Goal: Task Accomplishment & Management: Manage account settings

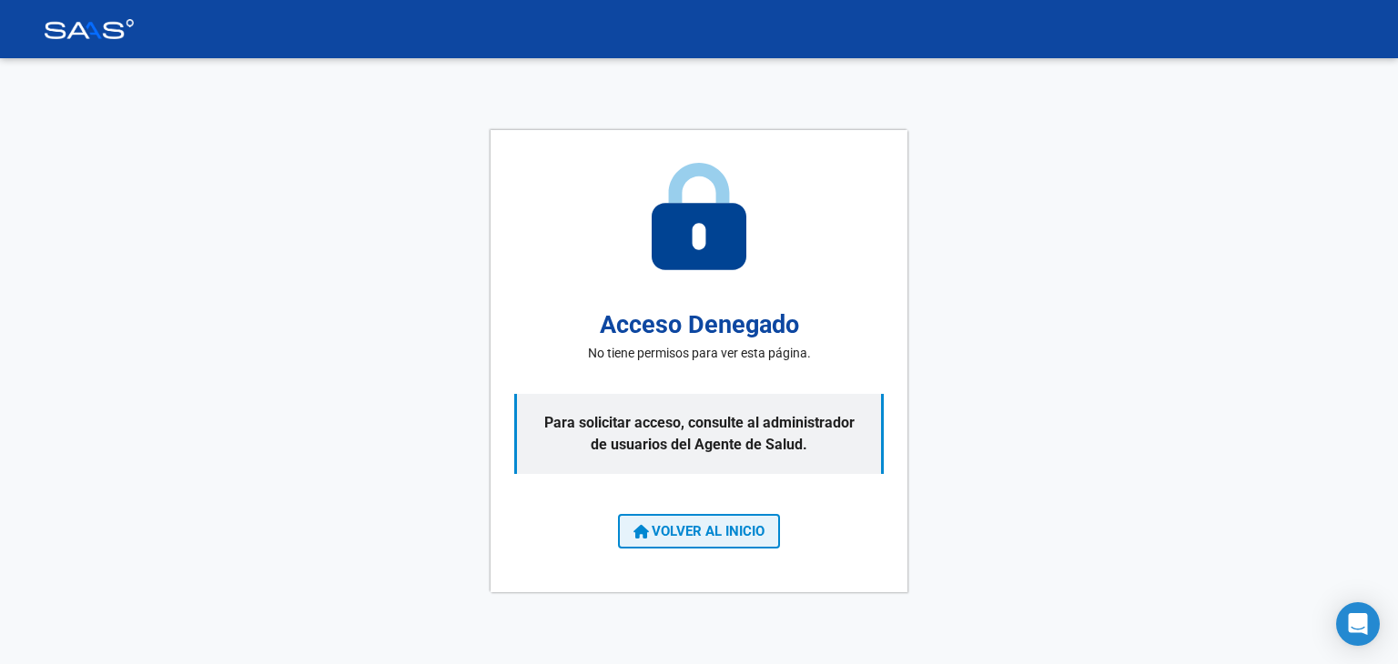
click at [661, 523] on span "VOLVER AL INICIO" at bounding box center [698, 531] width 131 height 16
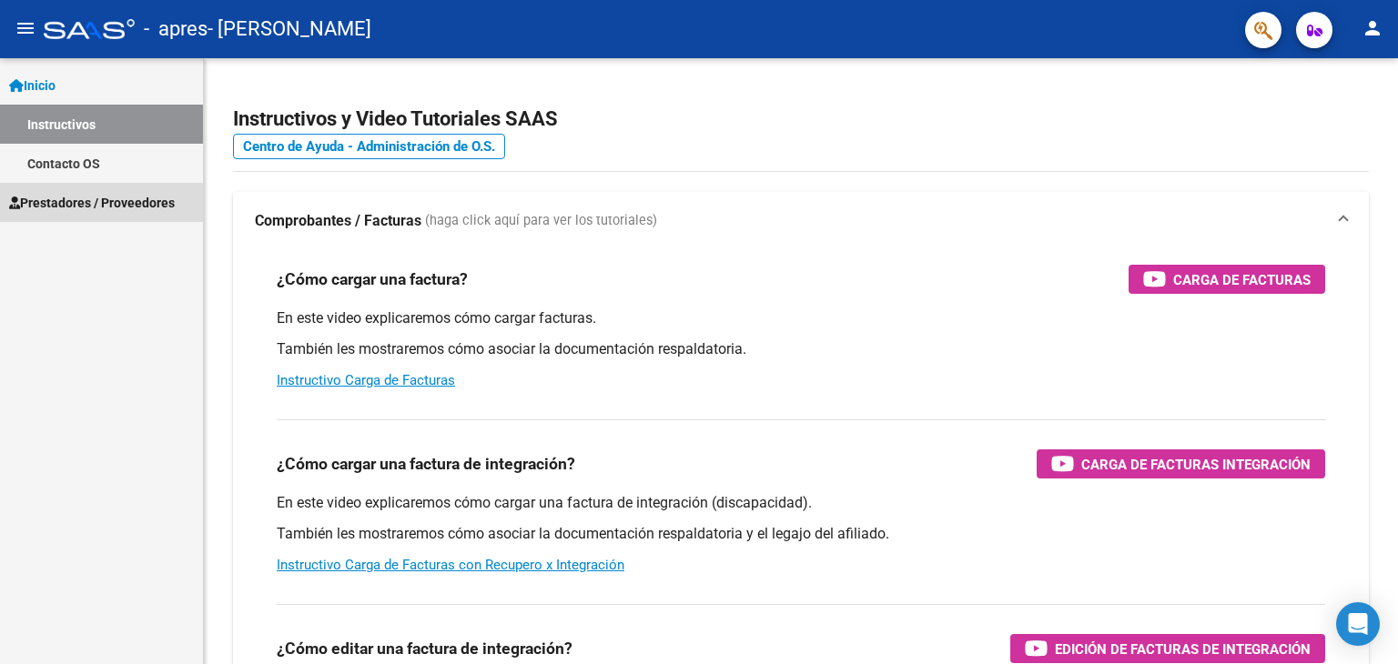
click at [9, 203] on icon at bounding box center [14, 203] width 11 height 13
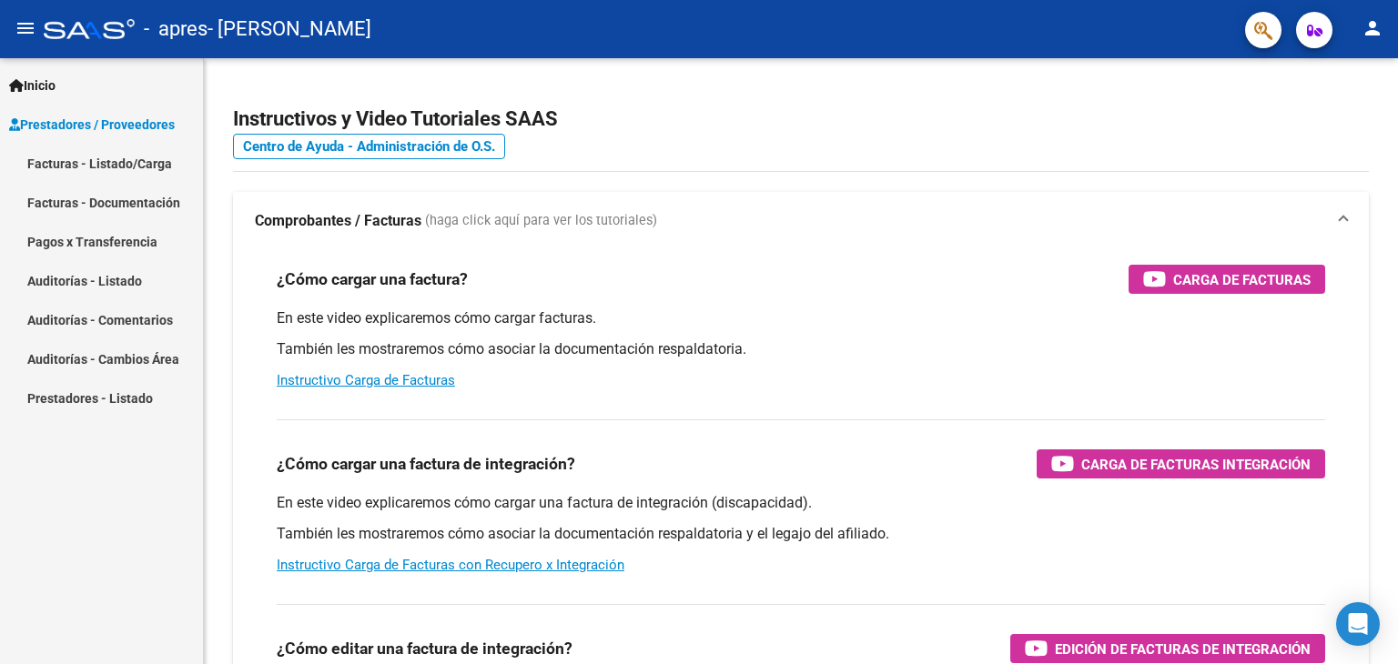
click at [85, 168] on link "Facturas - Listado/Carga" at bounding box center [101, 163] width 203 height 39
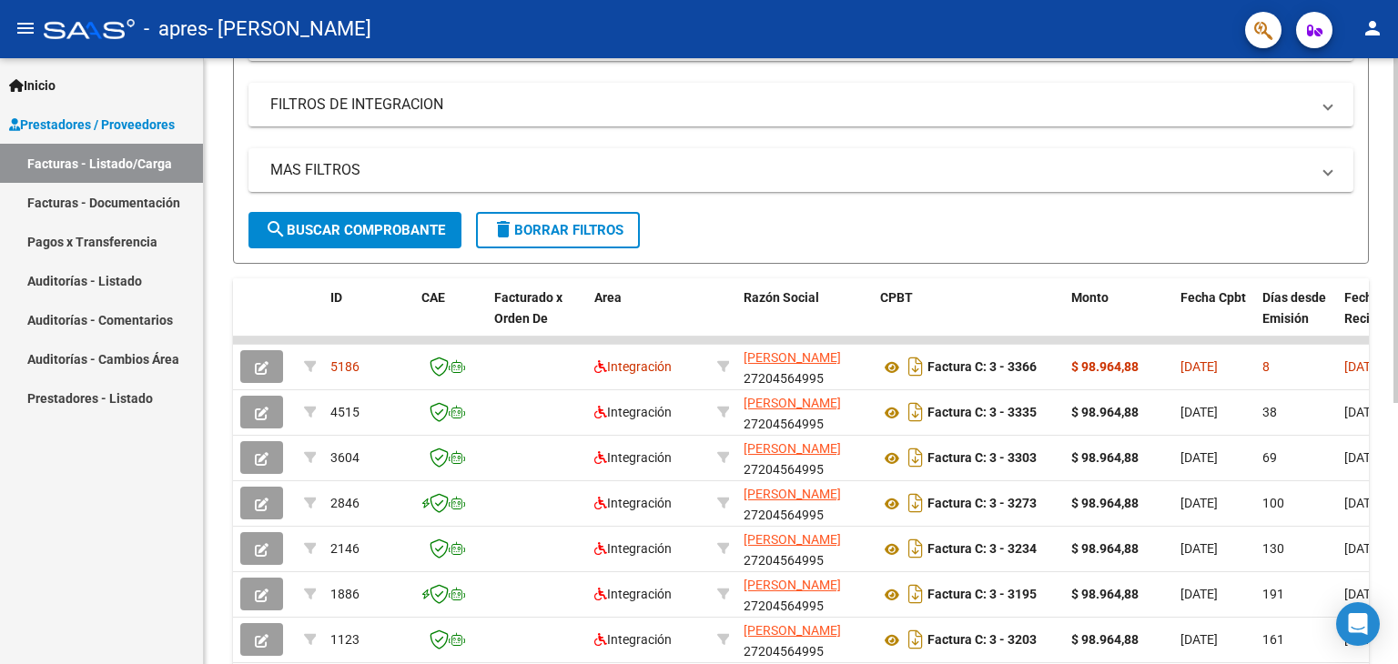
click at [1394, 398] on div at bounding box center [1395, 401] width 5 height 345
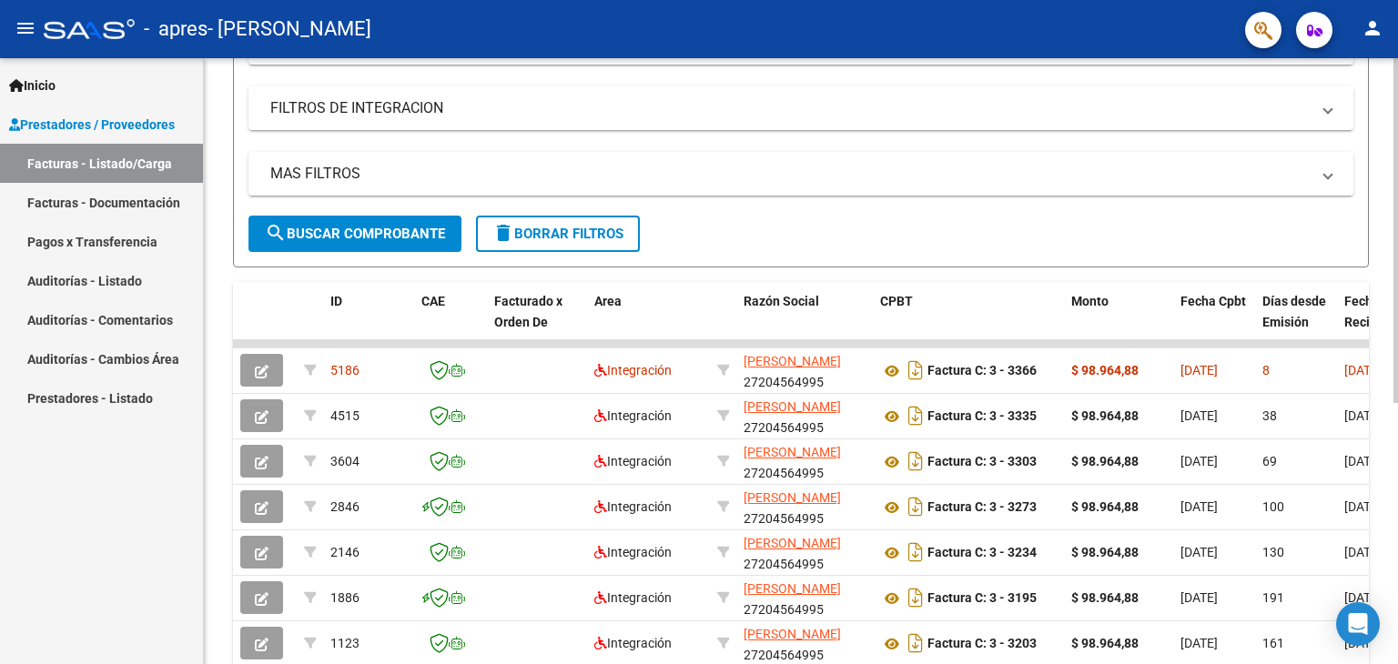
click at [1394, 398] on div at bounding box center [1395, 399] width 5 height 345
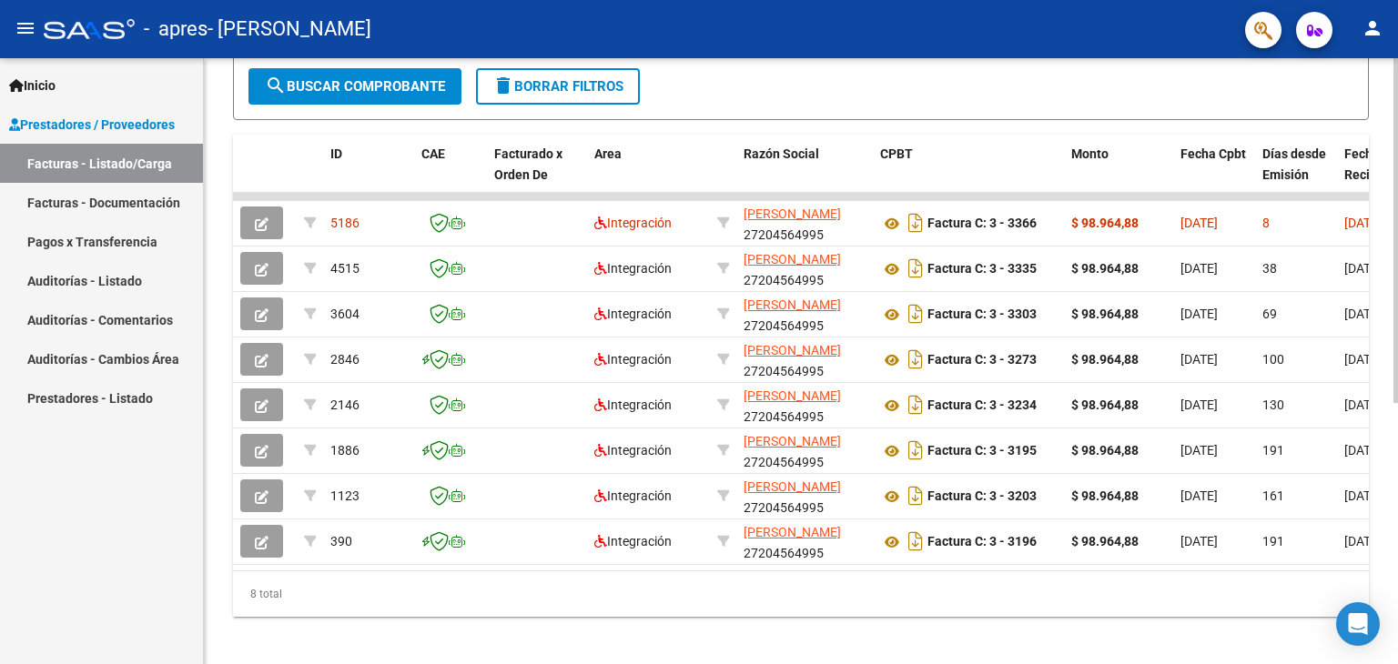
click at [1397, 474] on div at bounding box center [1395, 485] width 5 height 345
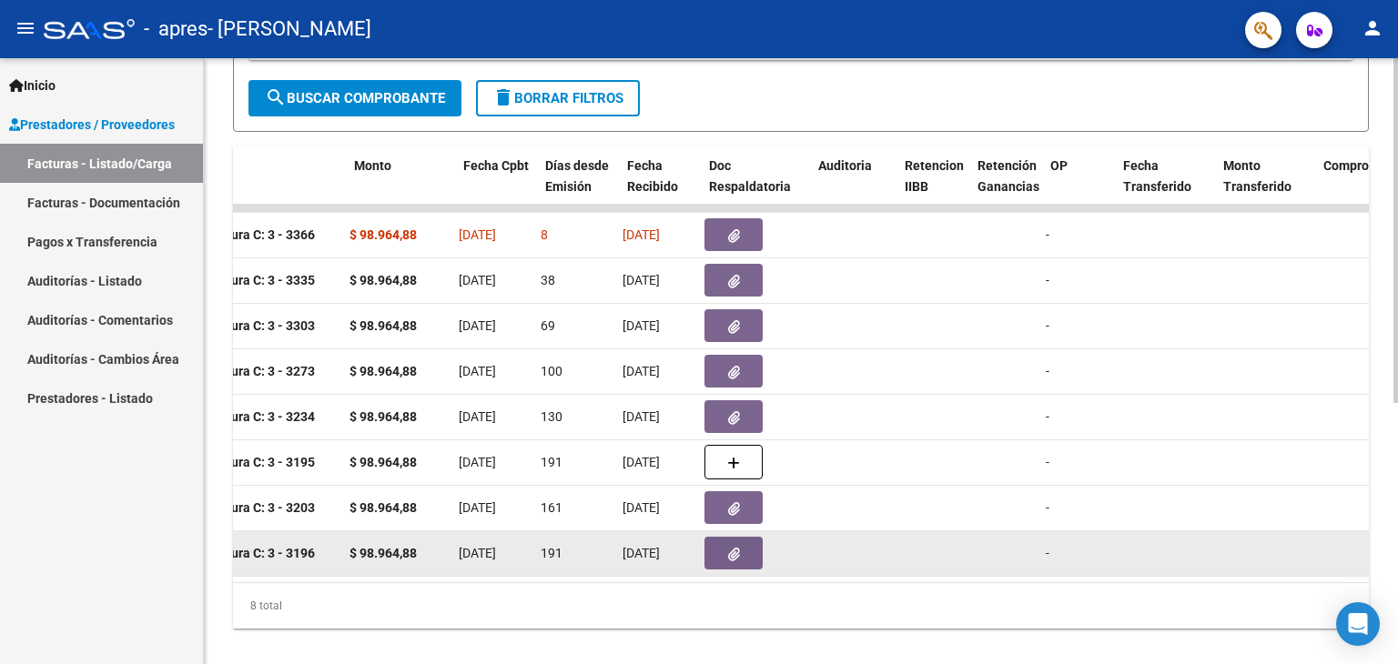
scroll to position [0, 717]
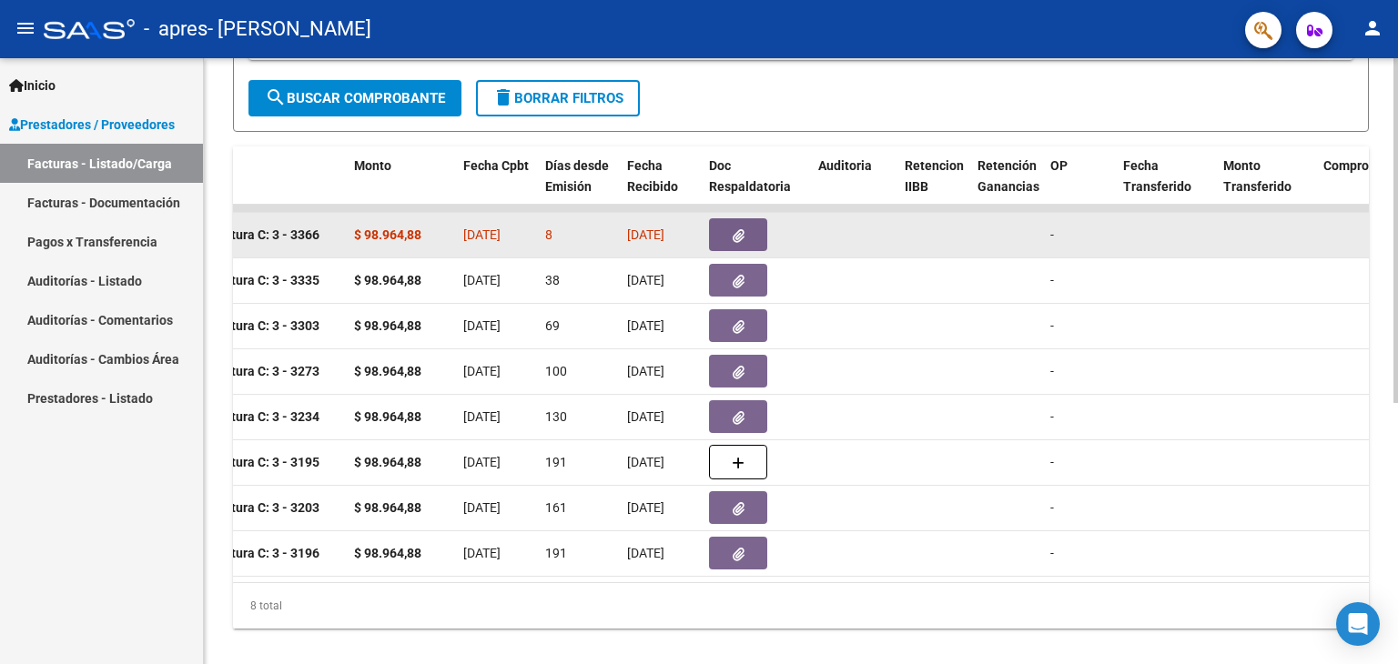
click at [380, 229] on strong "$ 98.964,88" at bounding box center [387, 234] width 67 height 15
click at [748, 234] on button "button" at bounding box center [738, 234] width 58 height 33
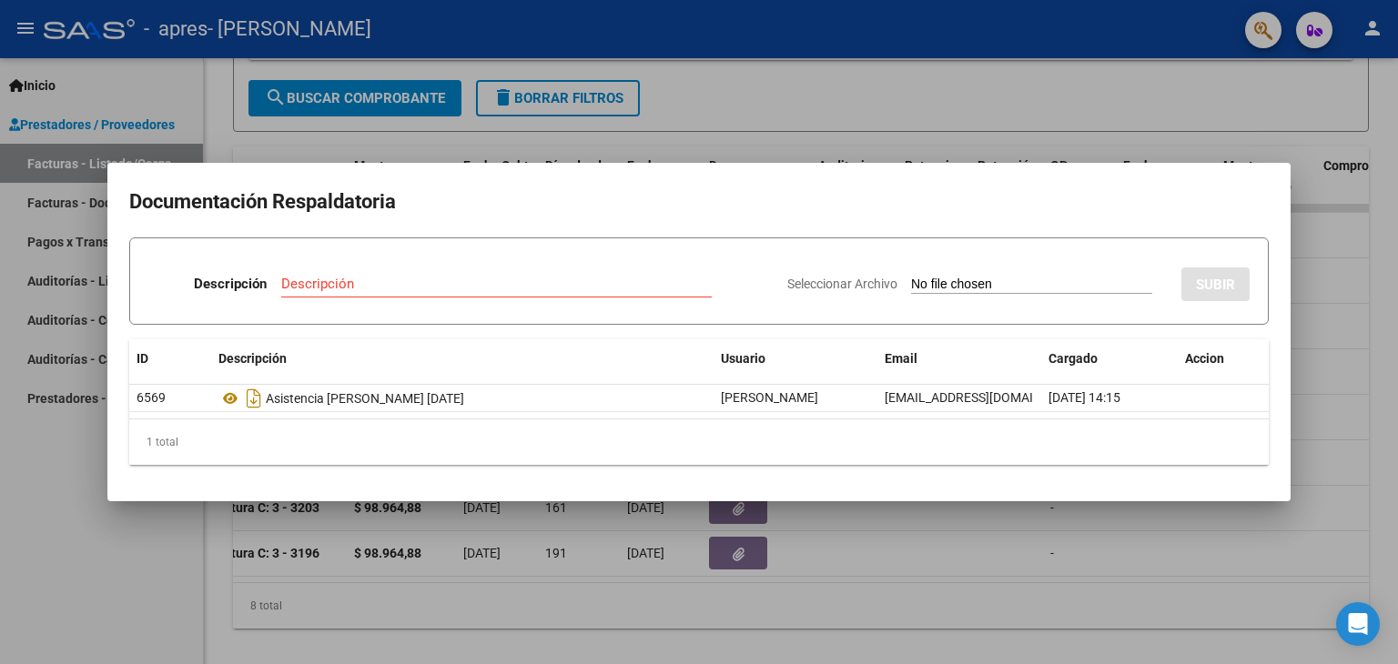
click at [630, 607] on div at bounding box center [699, 332] width 1398 height 664
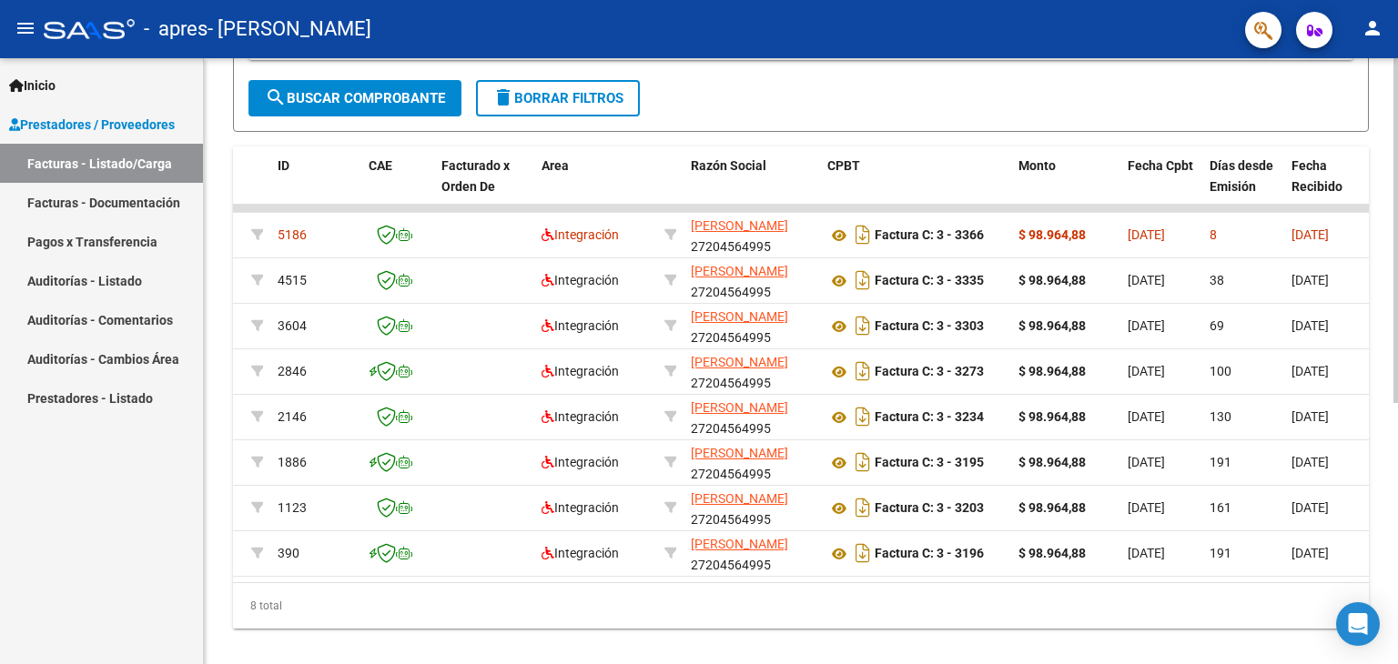
scroll to position [0, 0]
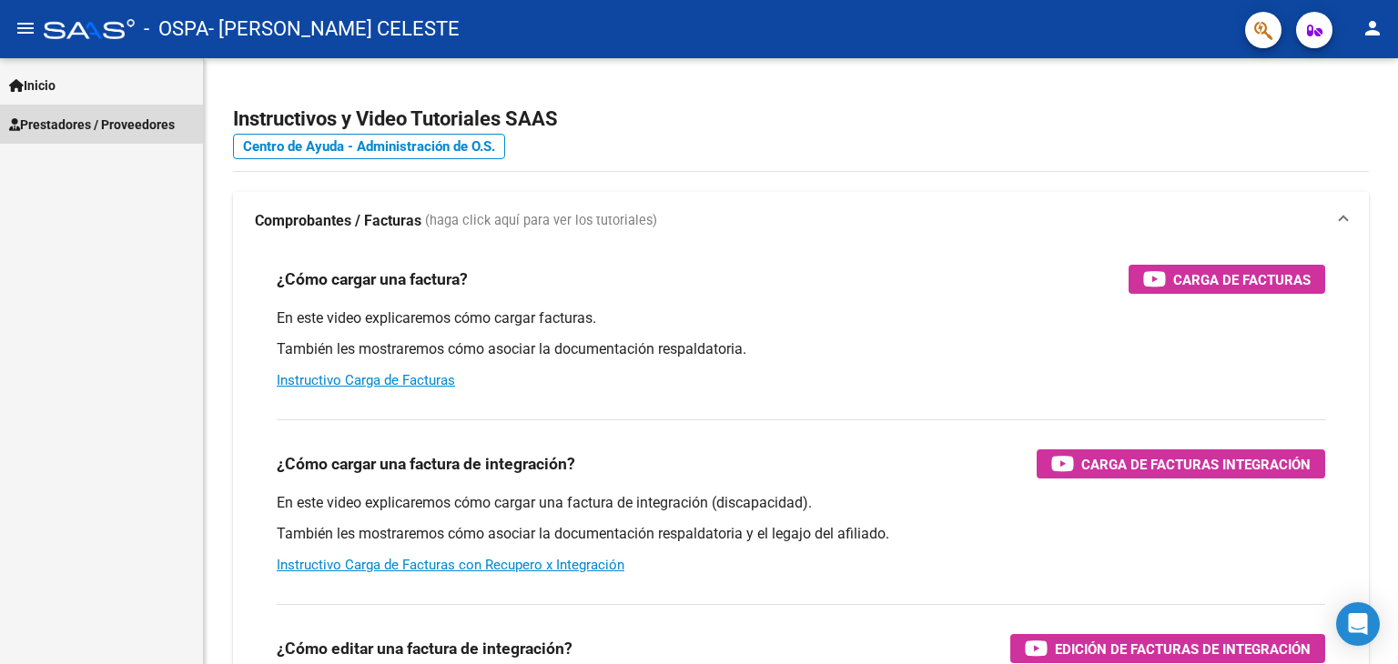
click at [128, 117] on span "Prestadores / Proveedores" at bounding box center [92, 125] width 166 height 20
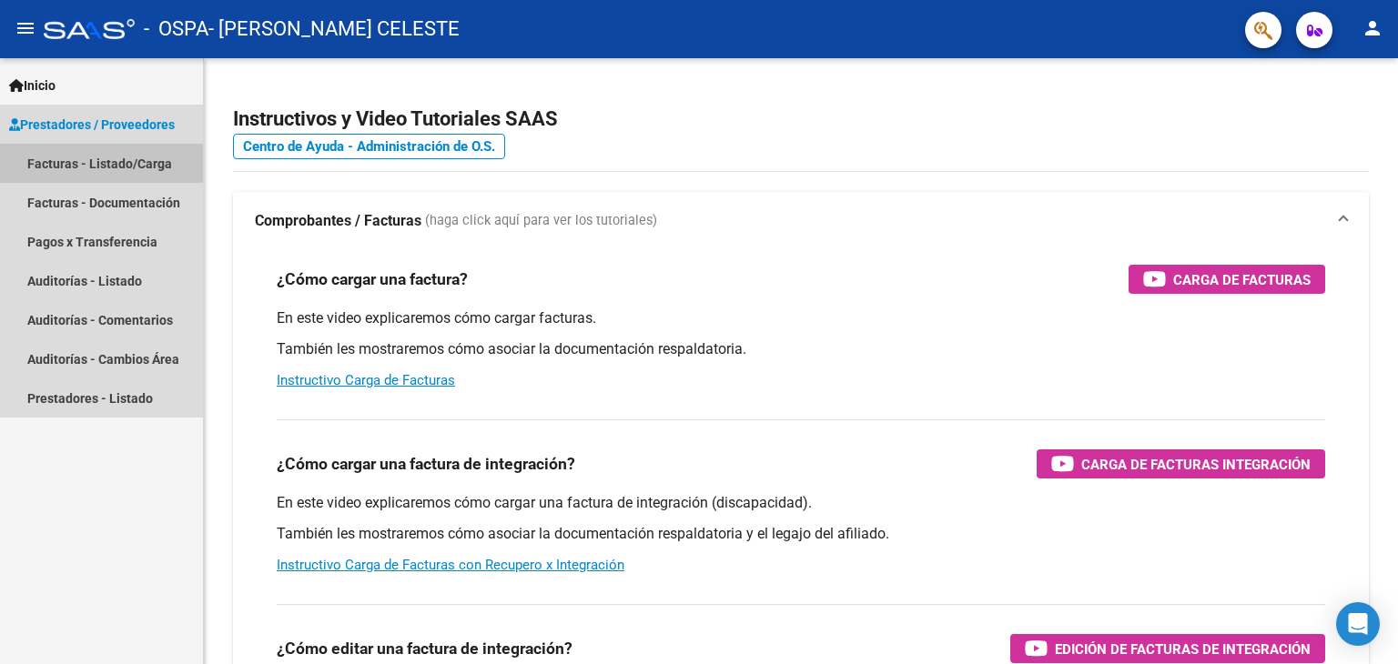
click at [119, 173] on link "Facturas - Listado/Carga" at bounding box center [101, 163] width 203 height 39
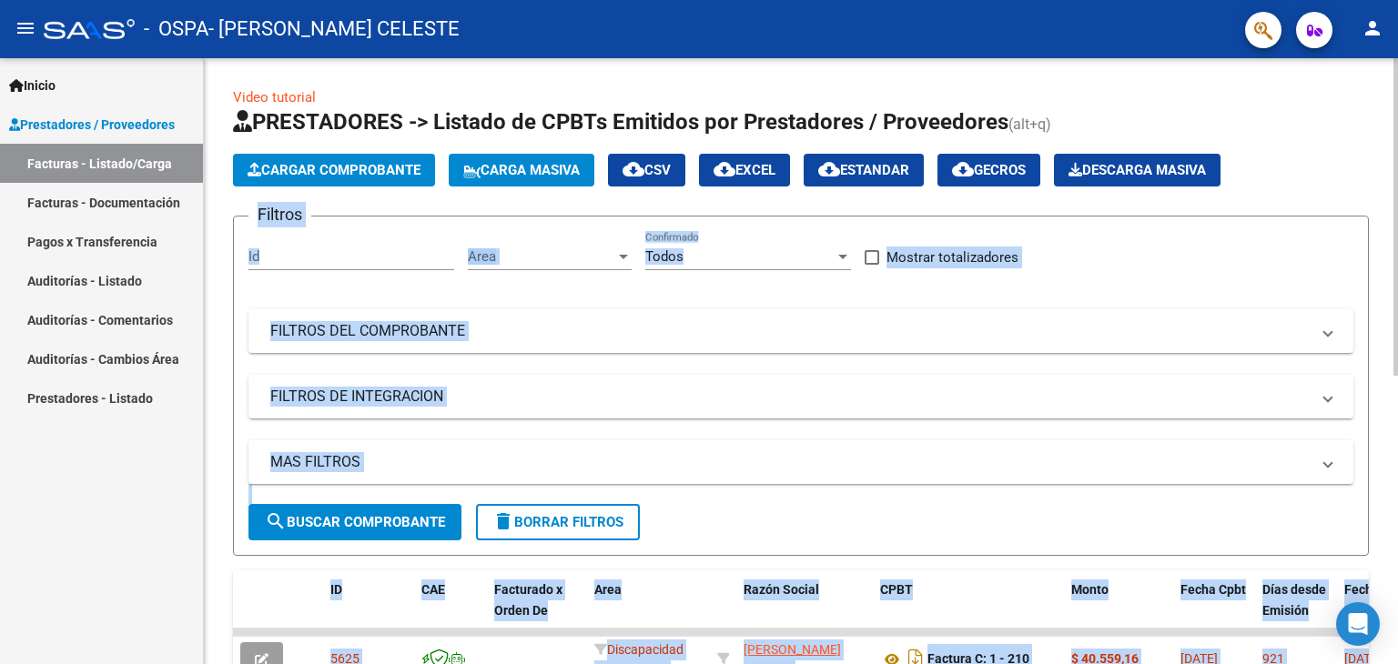
drag, startPoint x: 1391, startPoint y: 138, endPoint x: 1395, endPoint y: 175, distance: 36.6
click at [1395, 175] on div "Video tutorial PRESTADORES -> Listado de CPBTs Emitidos por Prestadores / Prove…" at bounding box center [803, 630] width 1198 height 1144
click at [1288, 229] on form "Filtros Id Area Area Todos Confirmado Mostrar totalizadores FILTROS DEL COMPROB…" at bounding box center [801, 386] width 1136 height 340
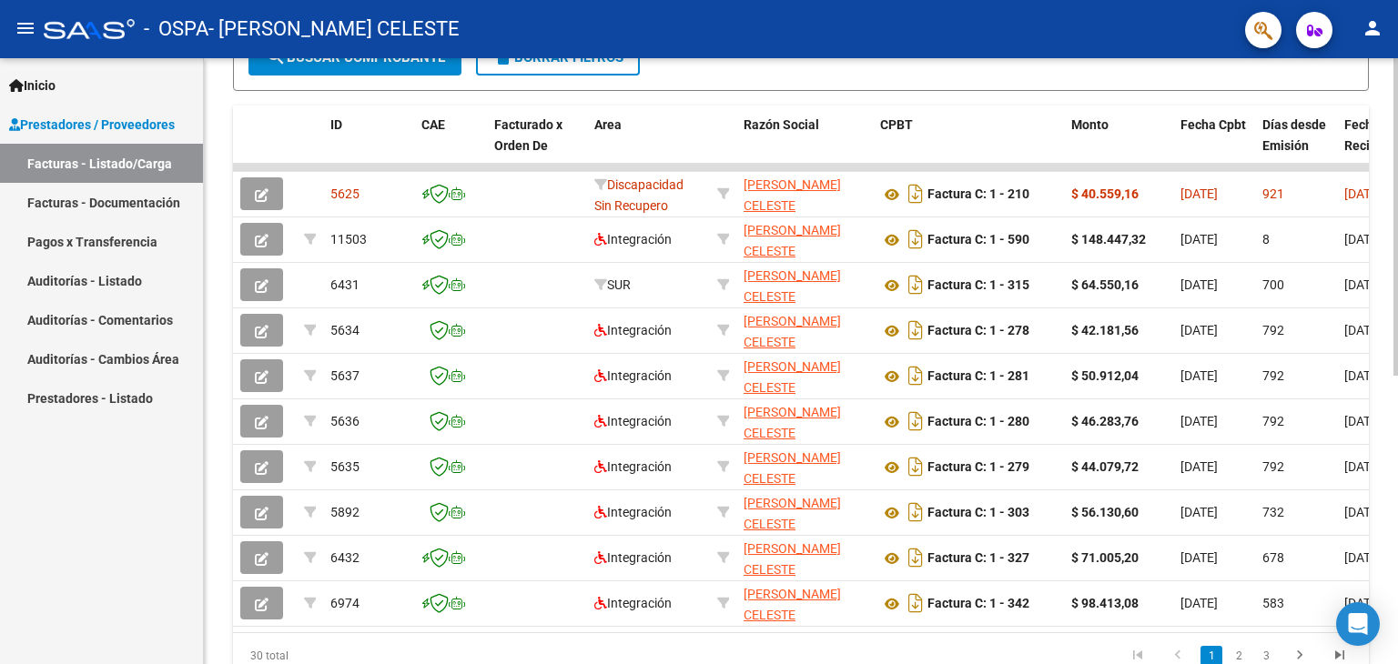
click at [1390, 383] on div "Video tutorial PRESTADORES -> Listado de CPBTs Emitidos por Prestadores / Prove…" at bounding box center [803, 165] width 1198 height 1144
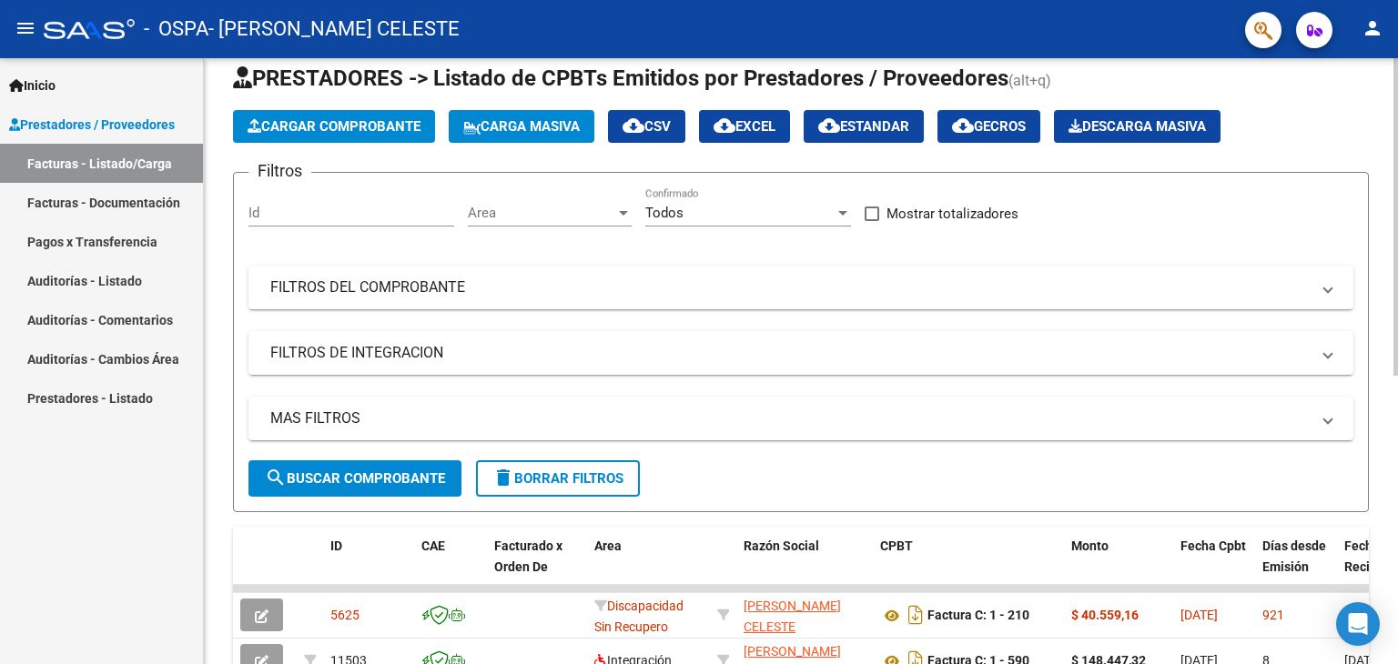
scroll to position [35, 0]
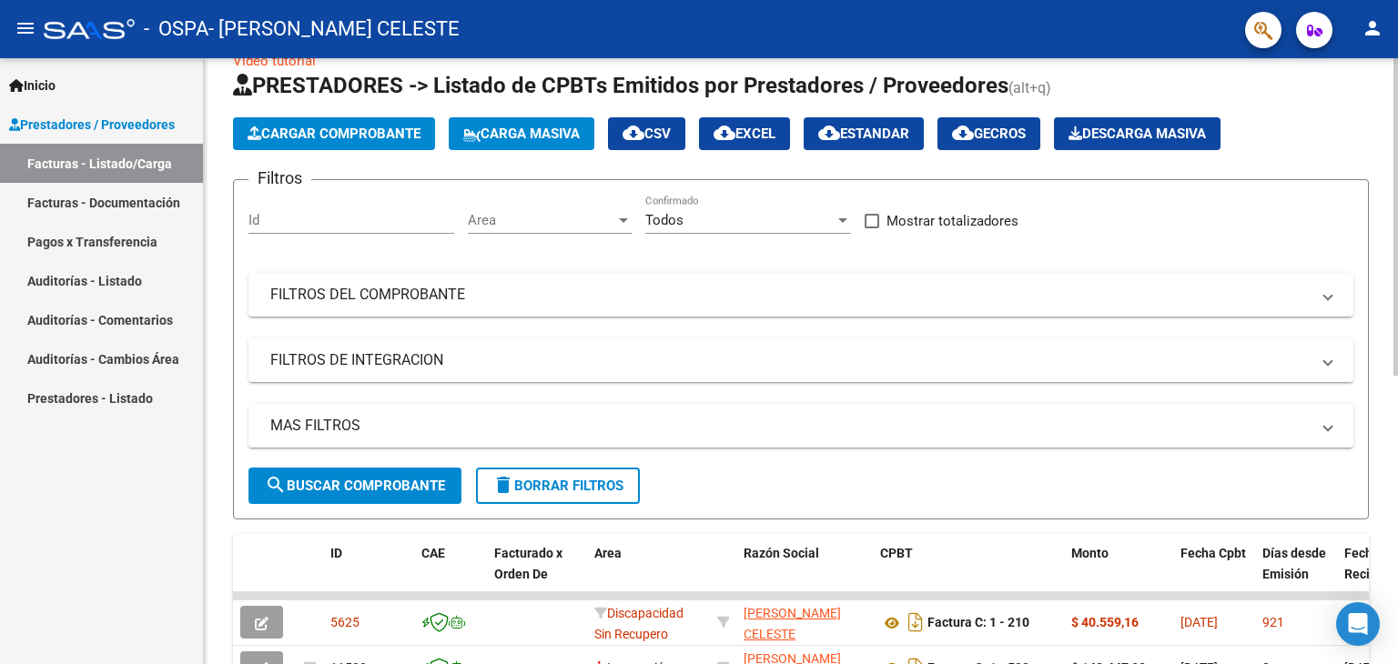
click at [1394, 291] on div at bounding box center [1395, 236] width 5 height 318
